Goal: Task Accomplishment & Management: Manage account settings

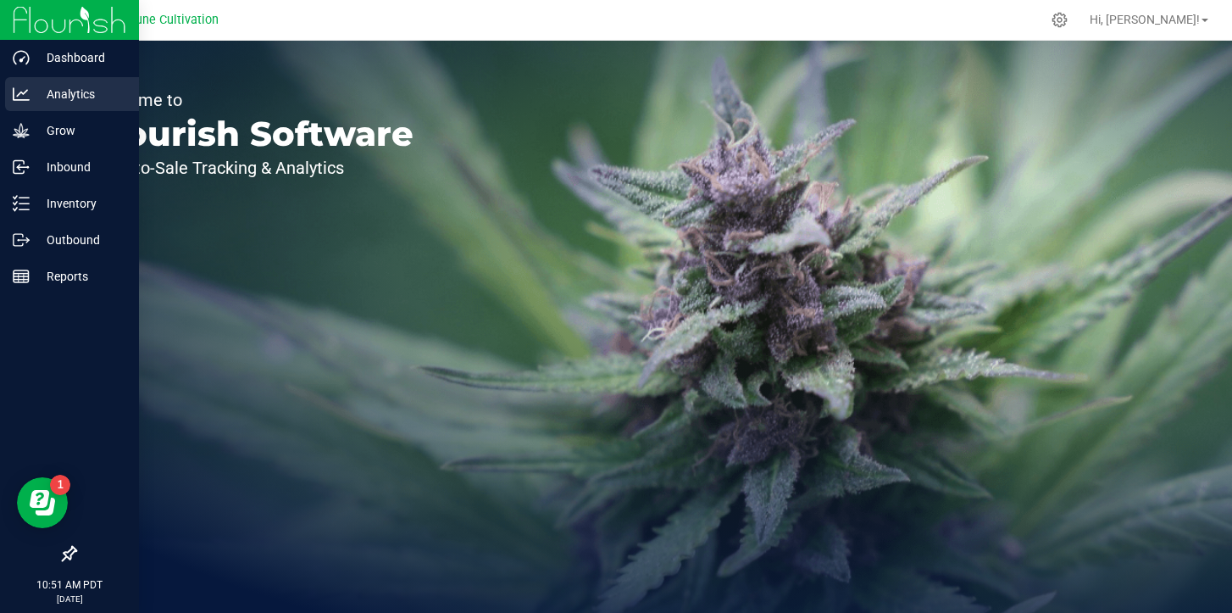
click at [75, 99] on p "Analytics" at bounding box center [81, 94] width 102 height 20
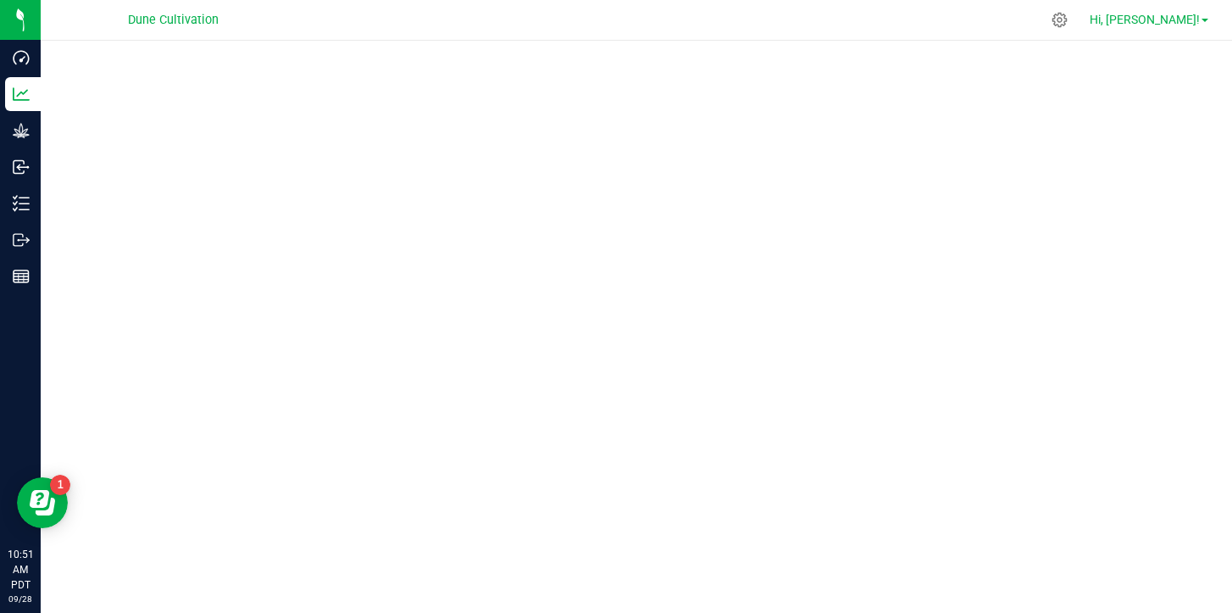
click at [1163, 11] on link "Hi, [PERSON_NAME]!" at bounding box center [1149, 20] width 132 height 18
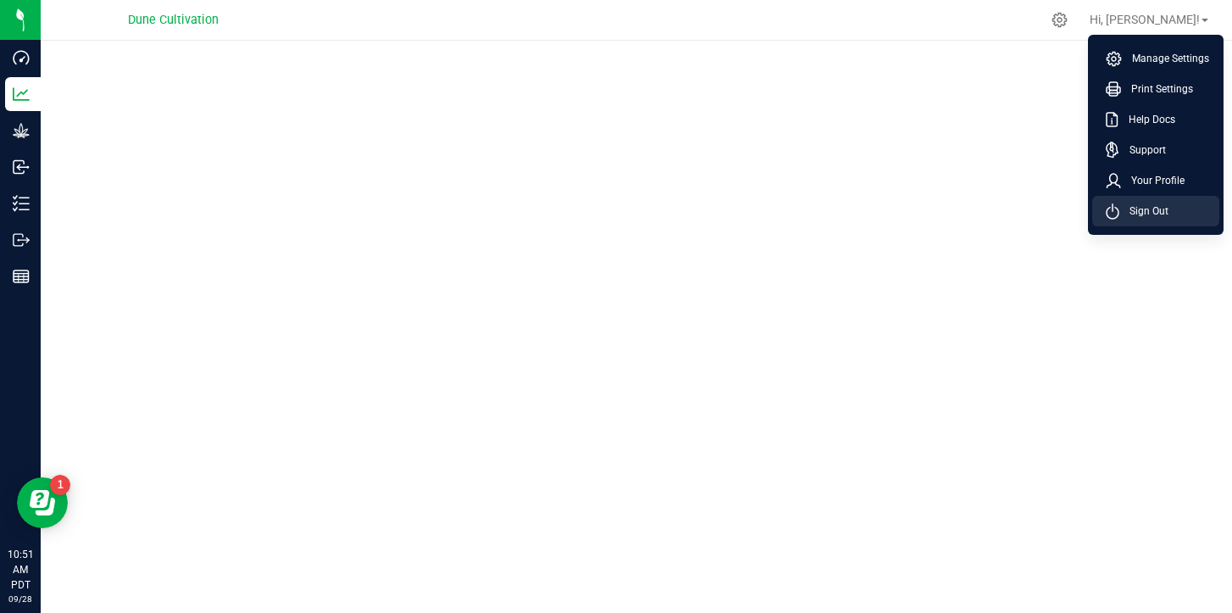
click at [1140, 220] on li "Sign Out" at bounding box center [1156, 211] width 127 height 31
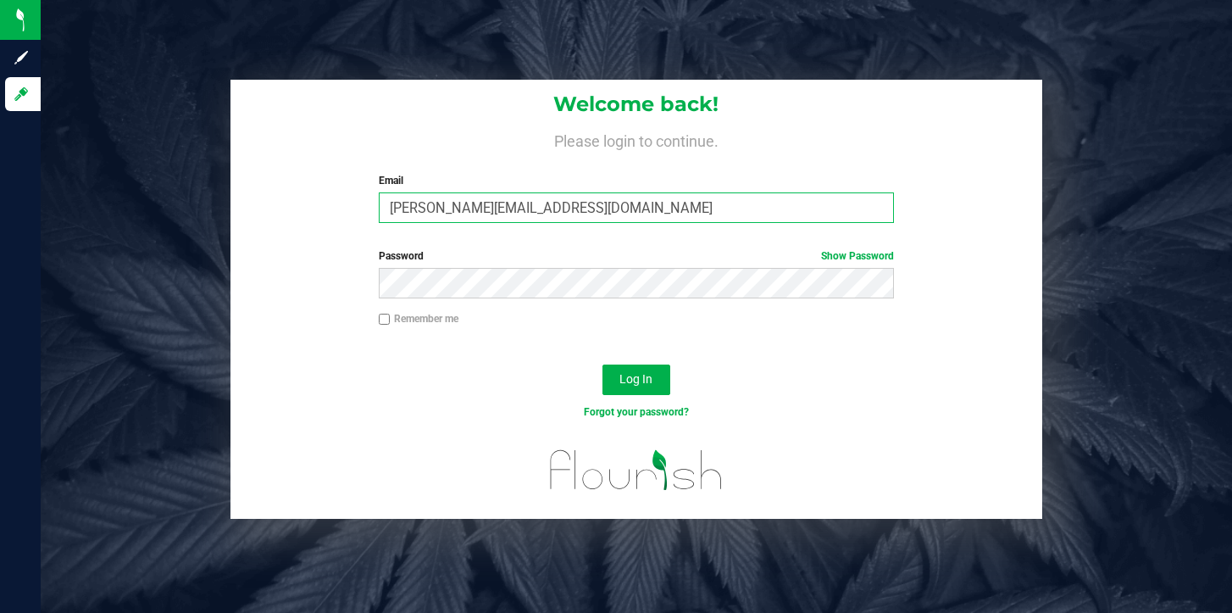
click at [575, 196] on input "[PERSON_NAME][EMAIL_ADDRESS][DOMAIN_NAME]" at bounding box center [636, 207] width 515 height 31
type input "[PERSON_NAME][DOMAIN_NAME][EMAIL_ADDRESS][PERSON_NAME][DOMAIN_NAME]"
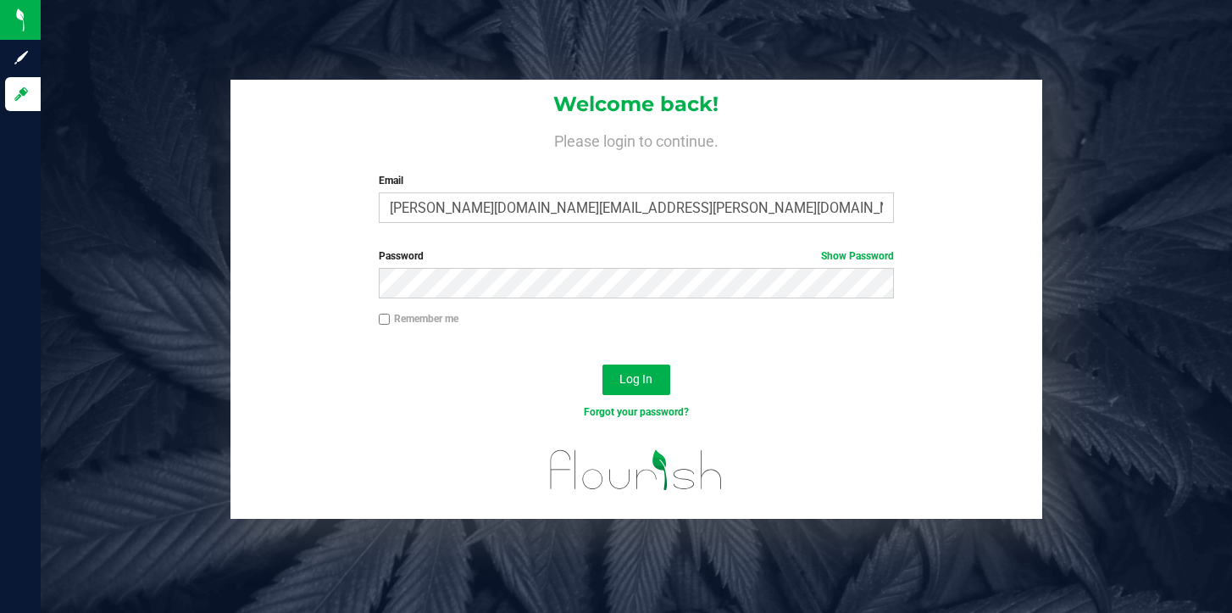
click at [603, 364] on button "Log In" at bounding box center [637, 379] width 68 height 31
